Goal: Task Accomplishment & Management: Use online tool/utility

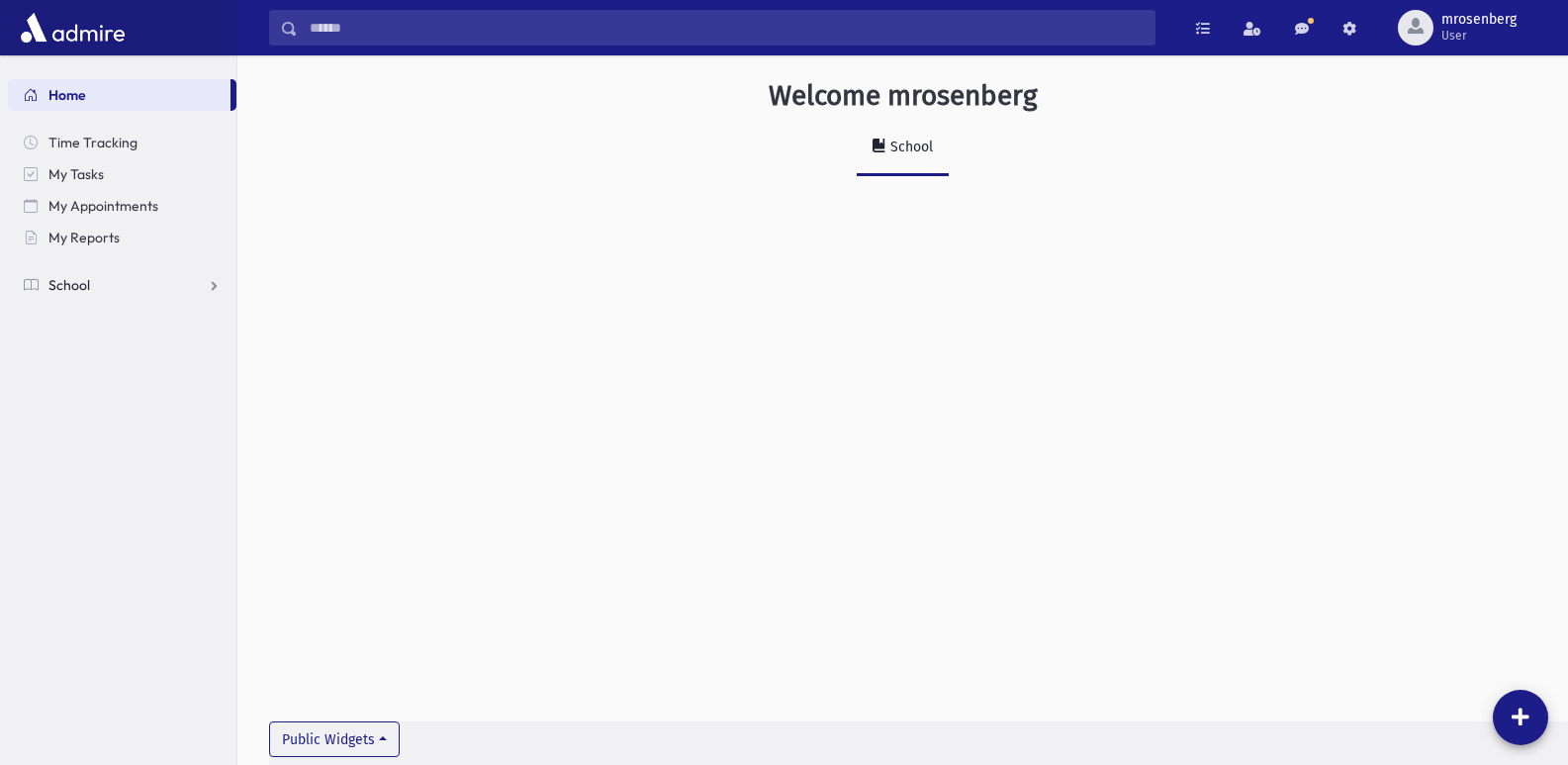
click at [67, 288] on span "School" at bounding box center [69, 285] width 42 height 18
click at [75, 320] on span "Students" at bounding box center [86, 317] width 54 height 18
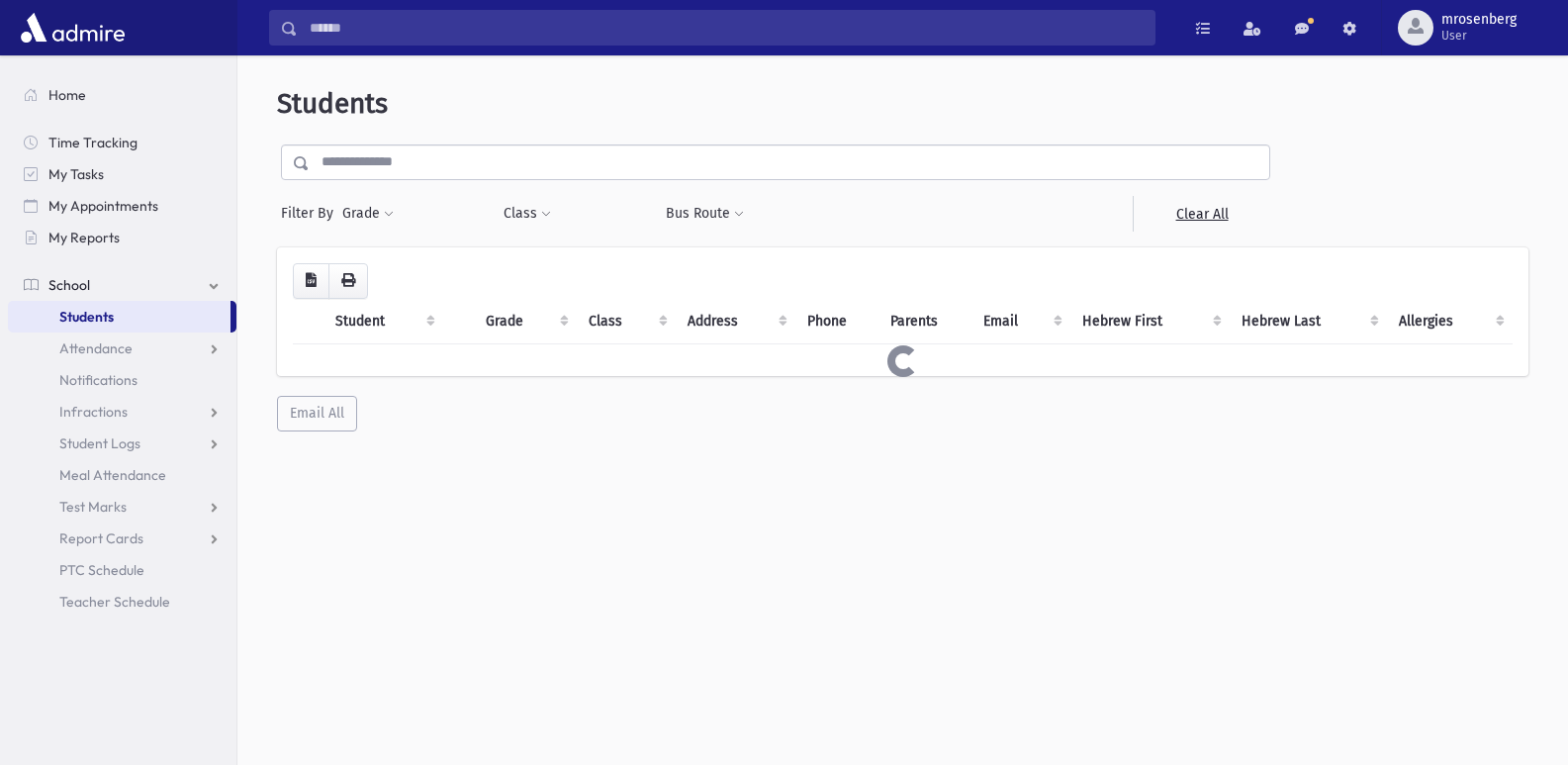
click at [95, 350] on span "Attendance" at bounding box center [96, 349] width 73 height 18
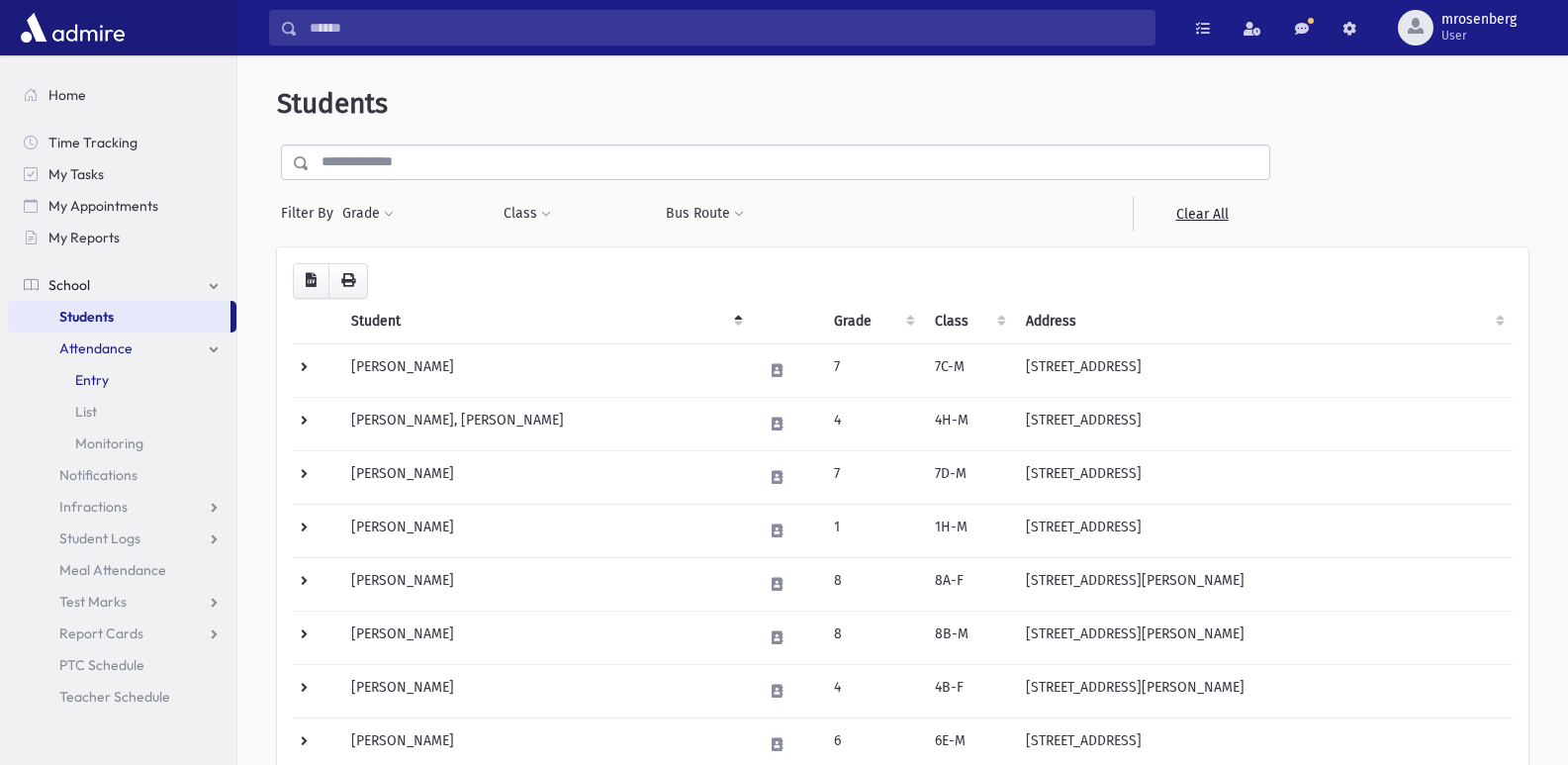
click at [92, 381] on span "Entry" at bounding box center [92, 381] width 34 height 18
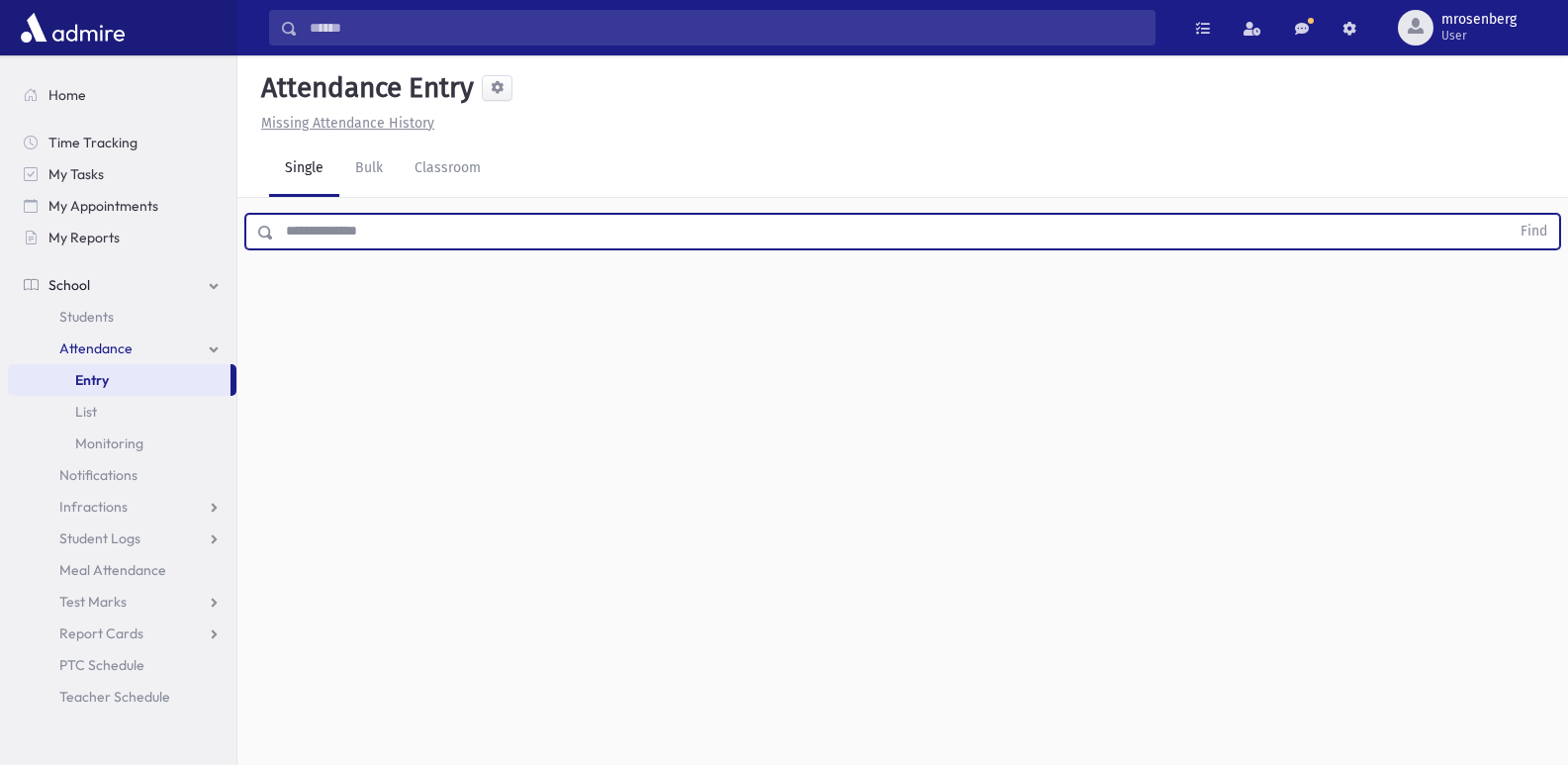
click at [283, 233] on input "text" at bounding box center [892, 232] width 1236 height 36
type input "*********"
click at [1509, 215] on button "Find" at bounding box center [1533, 232] width 51 height 34
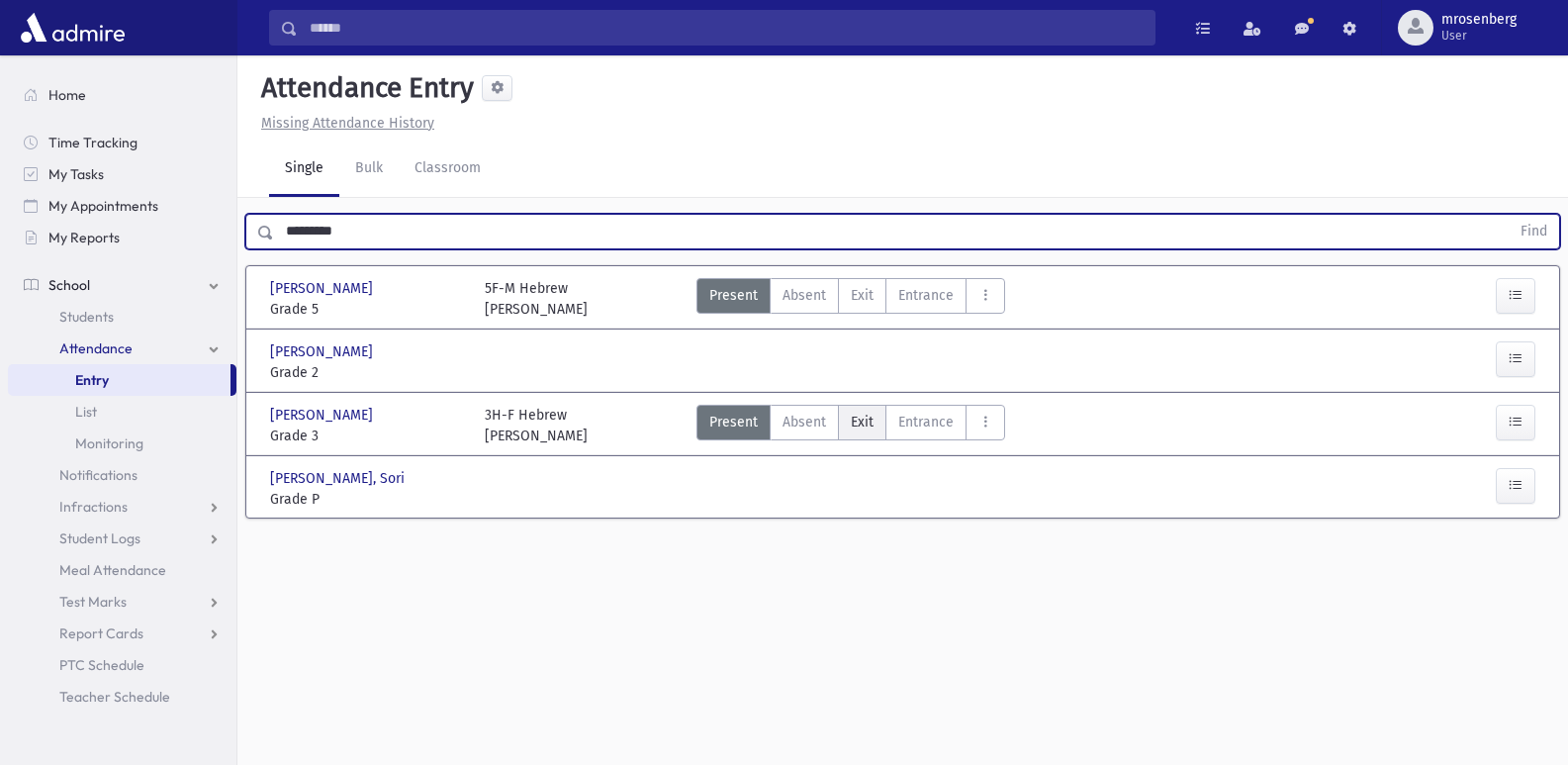
click at [871, 428] on span "Exit" at bounding box center [862, 422] width 23 height 21
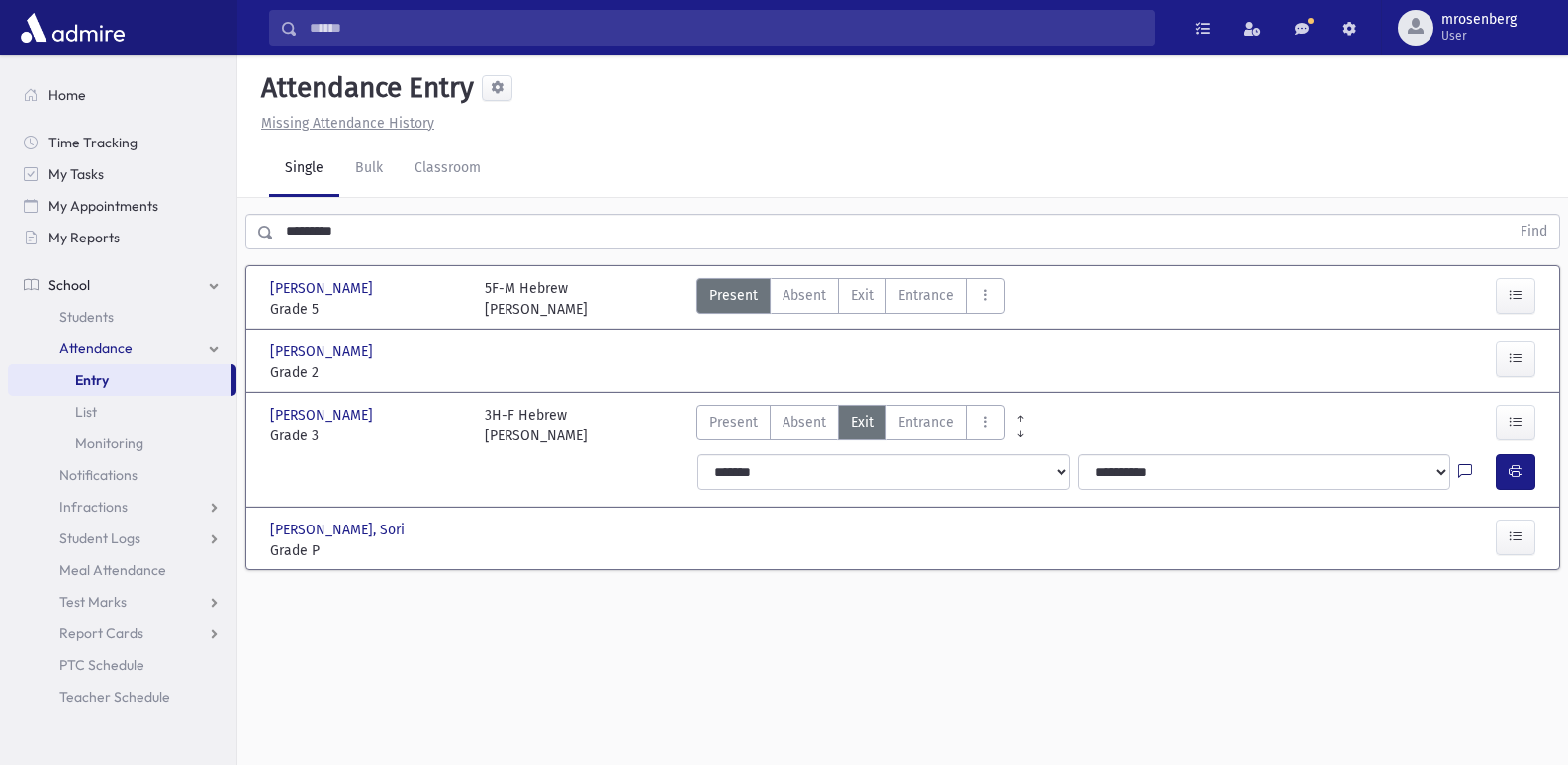
click at [1460, 469] on icon at bounding box center [1465, 472] width 14 height 17
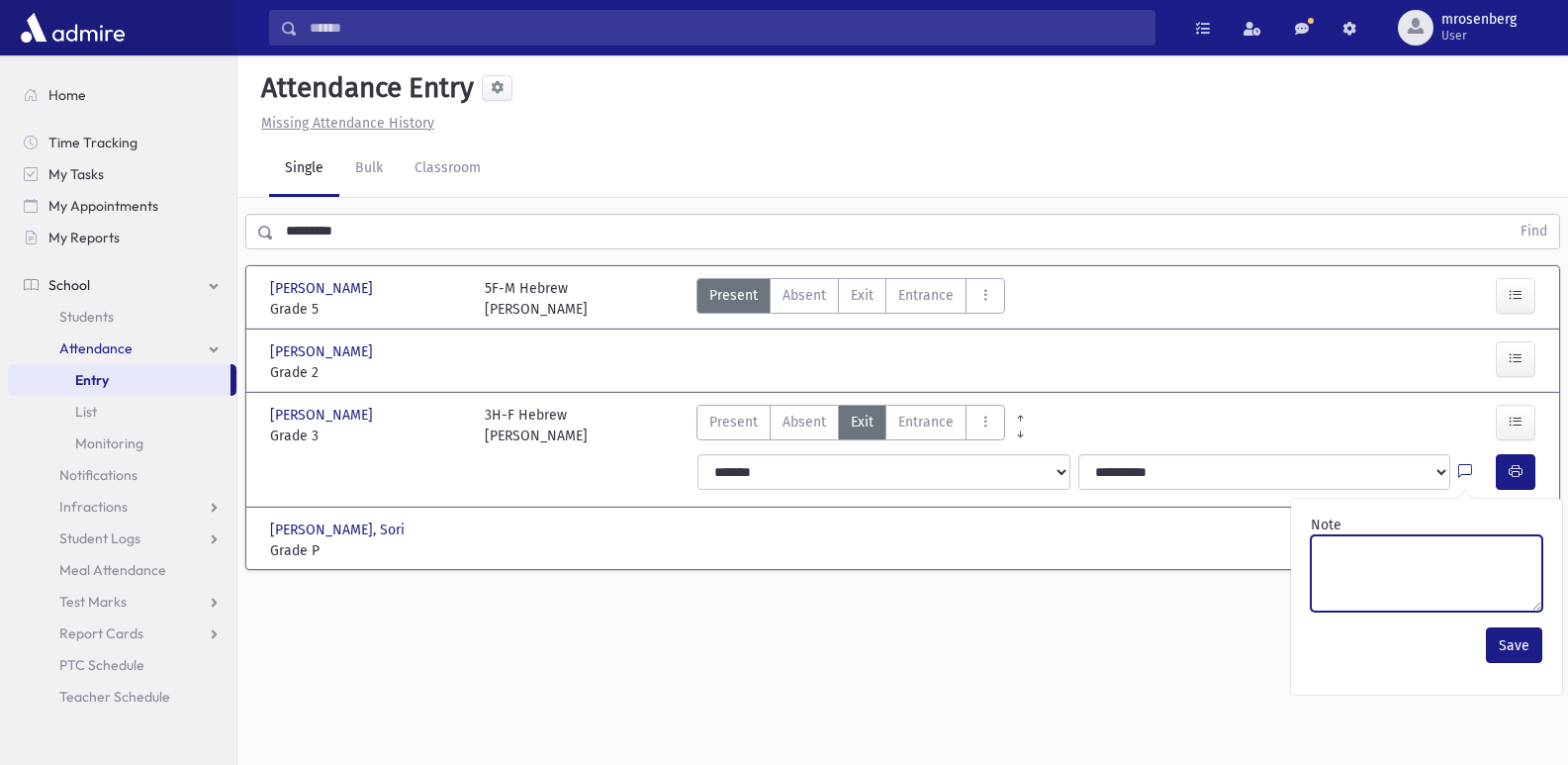
click at [1480, 550] on textarea "Note" at bounding box center [1426, 573] width 232 height 76
type textarea "****"
click at [1516, 640] on button "Save" at bounding box center [1514, 645] width 56 height 36
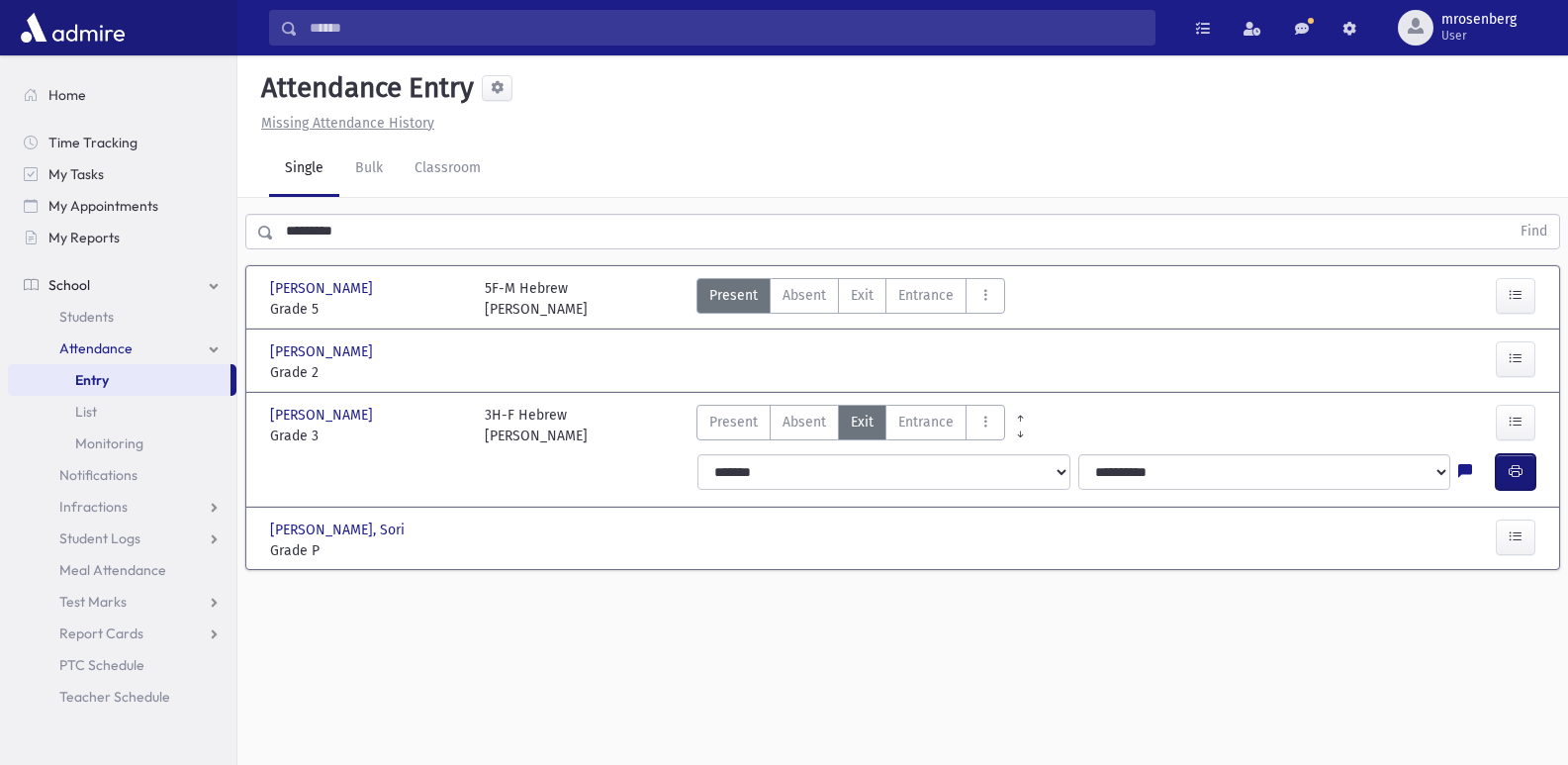
click at [1499, 486] on button "button" at bounding box center [1516, 472] width 40 height 36
